Goal: Task Accomplishment & Management: Use online tool/utility

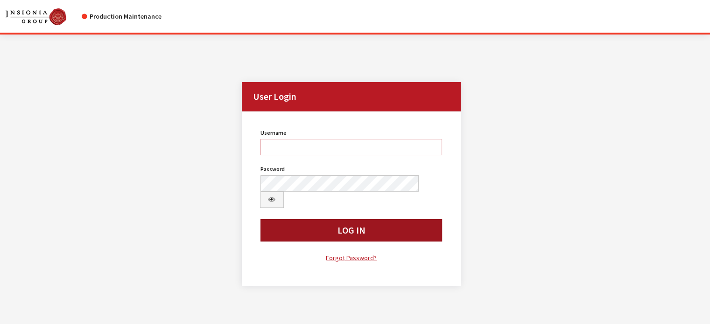
type input "kdart"
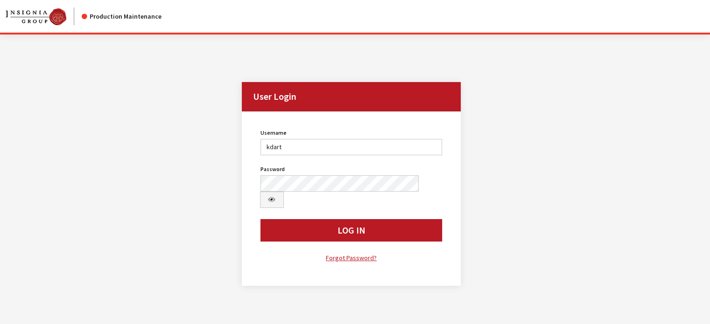
drag, startPoint x: 326, startPoint y: 212, endPoint x: 316, endPoint y: 195, distance: 18.8
click at [326, 219] on button "Log In" at bounding box center [351, 230] width 182 height 22
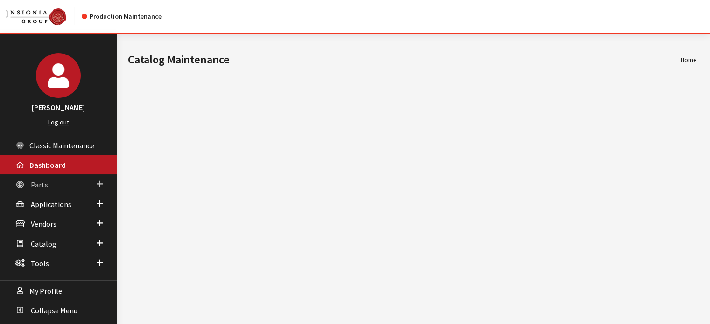
click at [47, 180] on link "Parts" at bounding box center [58, 184] width 117 height 20
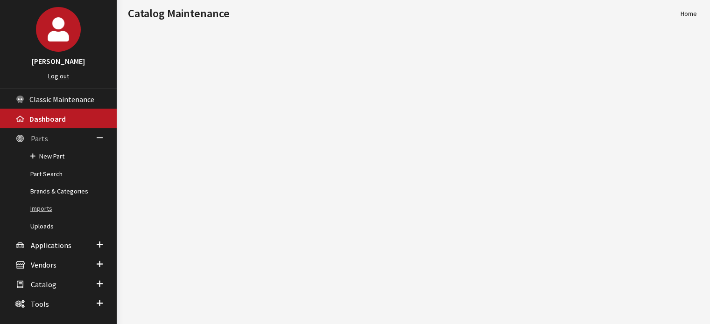
scroll to position [47, 0]
click at [48, 205] on link "Imports" at bounding box center [58, 208] width 117 height 17
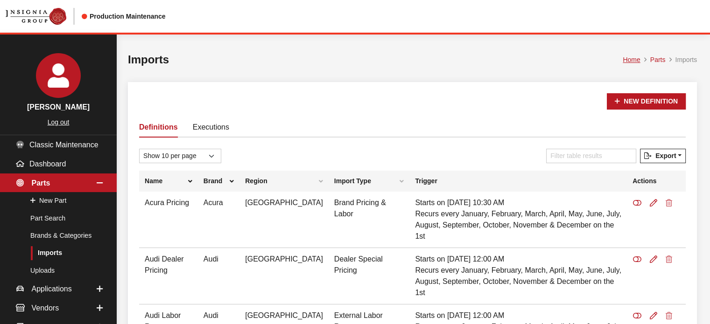
click at [204, 134] on link "Executions" at bounding box center [211, 127] width 36 height 20
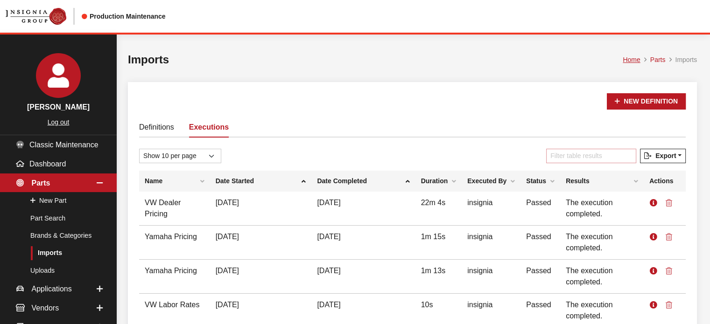
click at [598, 154] on input "Filter table results" at bounding box center [591, 156] width 90 height 14
type input "m"
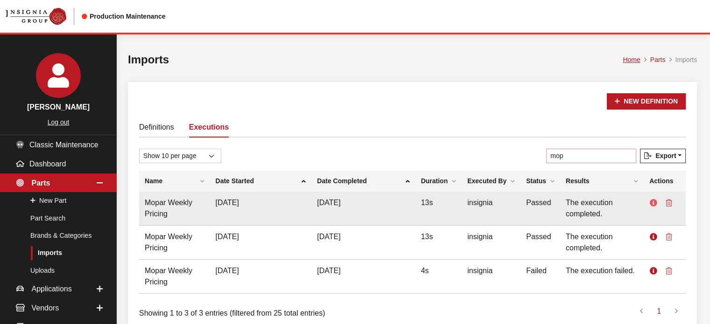
type input "mop"
click at [653, 203] on icon at bounding box center [652, 203] width 7 height 7
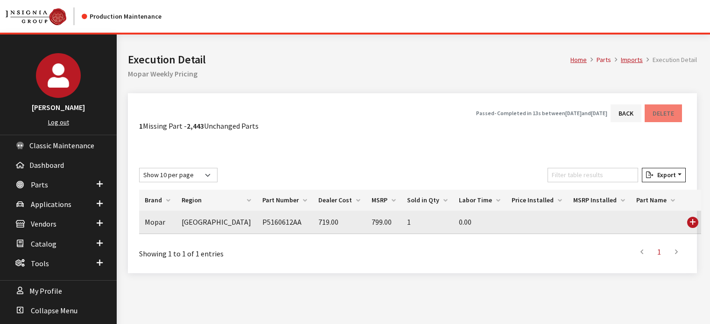
scroll to position [35, 0]
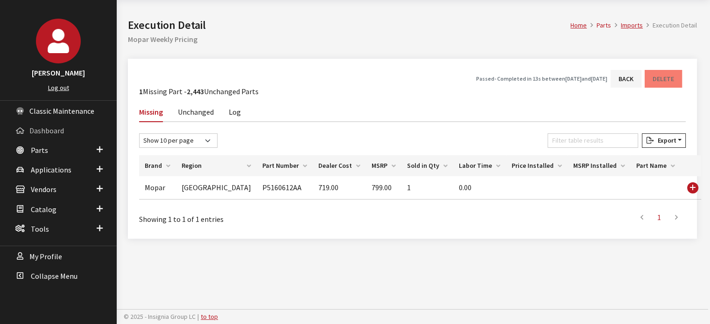
click at [54, 127] on span "Dashboard" at bounding box center [46, 130] width 35 height 9
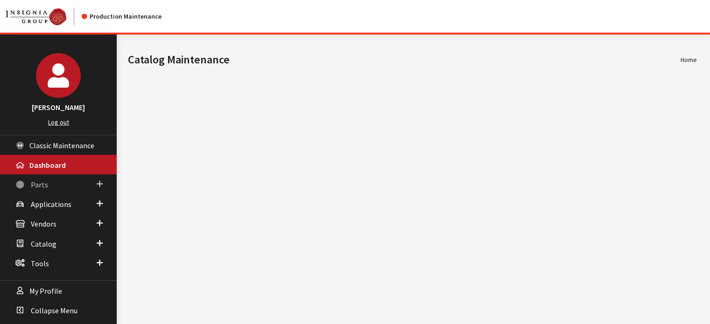
click at [67, 191] on link "Parts" at bounding box center [58, 184] width 117 height 20
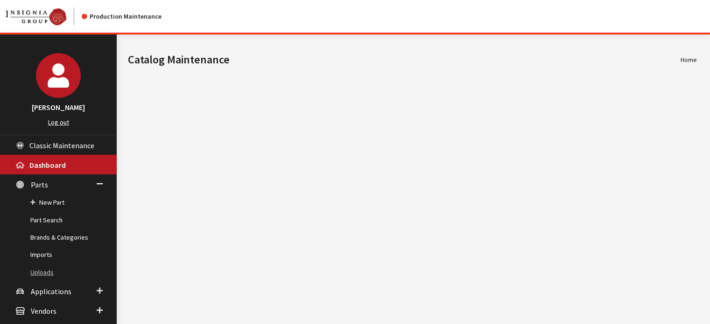
click at [48, 271] on link "Uploads" at bounding box center [58, 272] width 117 height 17
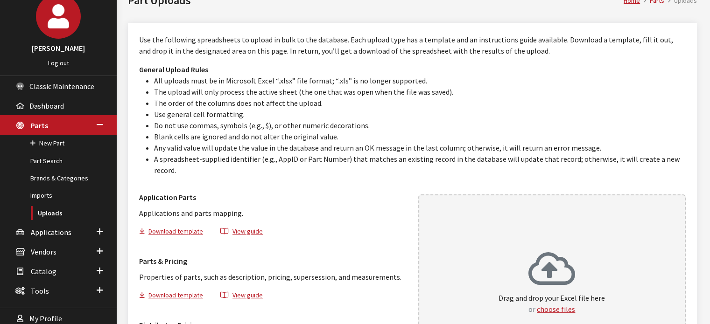
scroll to position [140, 0]
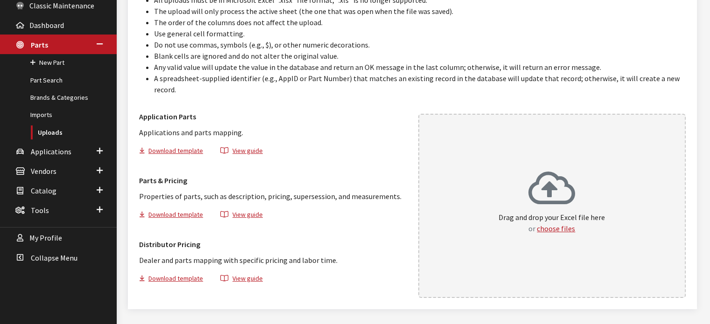
click at [463, 198] on div "Drag and drop your Excel file here or choose files" at bounding box center [552, 206] width 268 height 184
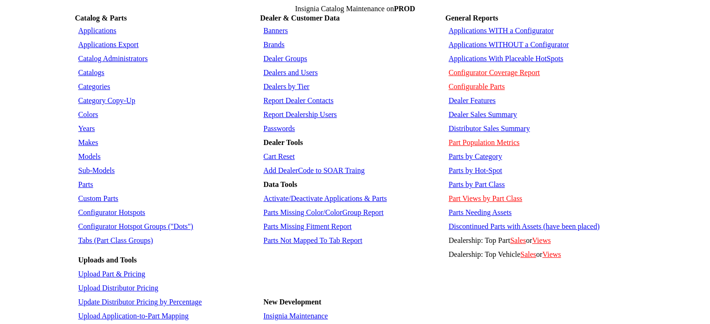
click at [123, 268] on td "Upload Part & Pricing" at bounding box center [167, 274] width 182 height 13
click at [124, 270] on link "Upload Part & Pricing" at bounding box center [111, 274] width 67 height 8
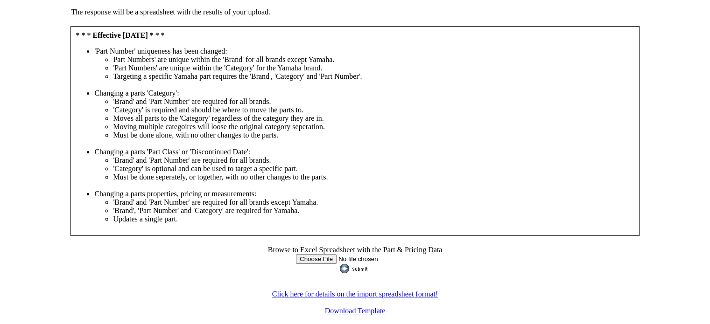
scroll to position [227, 0]
click at [317, 269] on td "Browse to Excel Spreadsheet with the Part & Pricing Data Click here for details…" at bounding box center [354, 276] width 568 height 79
click at [312, 255] on input "file" at bounding box center [355, 259] width 118 height 10
type input "C:\fakepath\[DATE].Mopar.DescriptionUpdate.KD.xlsx"
click at [348, 272] on input "image" at bounding box center [355, 268] width 30 height 9
